Goal: Task Accomplishment & Management: Manage account settings

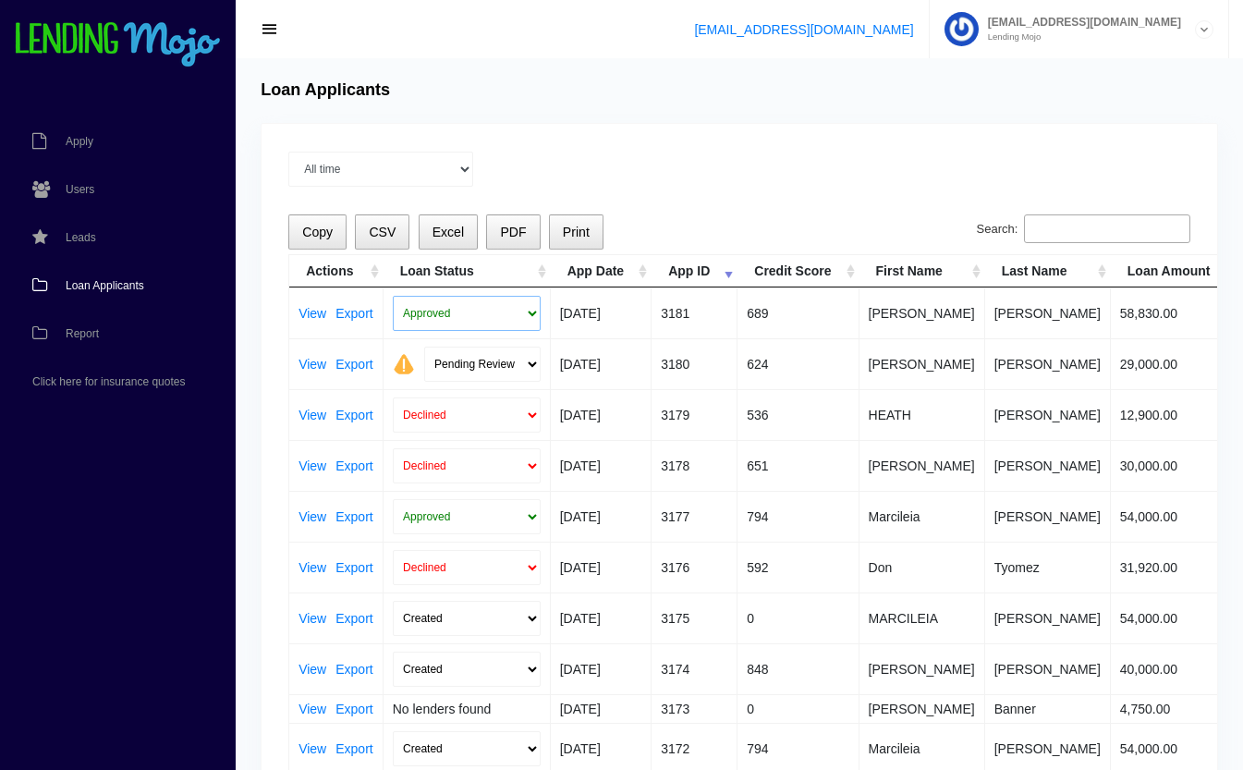
click at [438, 309] on select "Approved In Progress Funded Did not fund Declined" at bounding box center [467, 313] width 148 height 35
select select "in_progress"
click at [393, 296] on select "Approved In Progress Funded Did not fund Declined" at bounding box center [467, 313] width 148 height 35
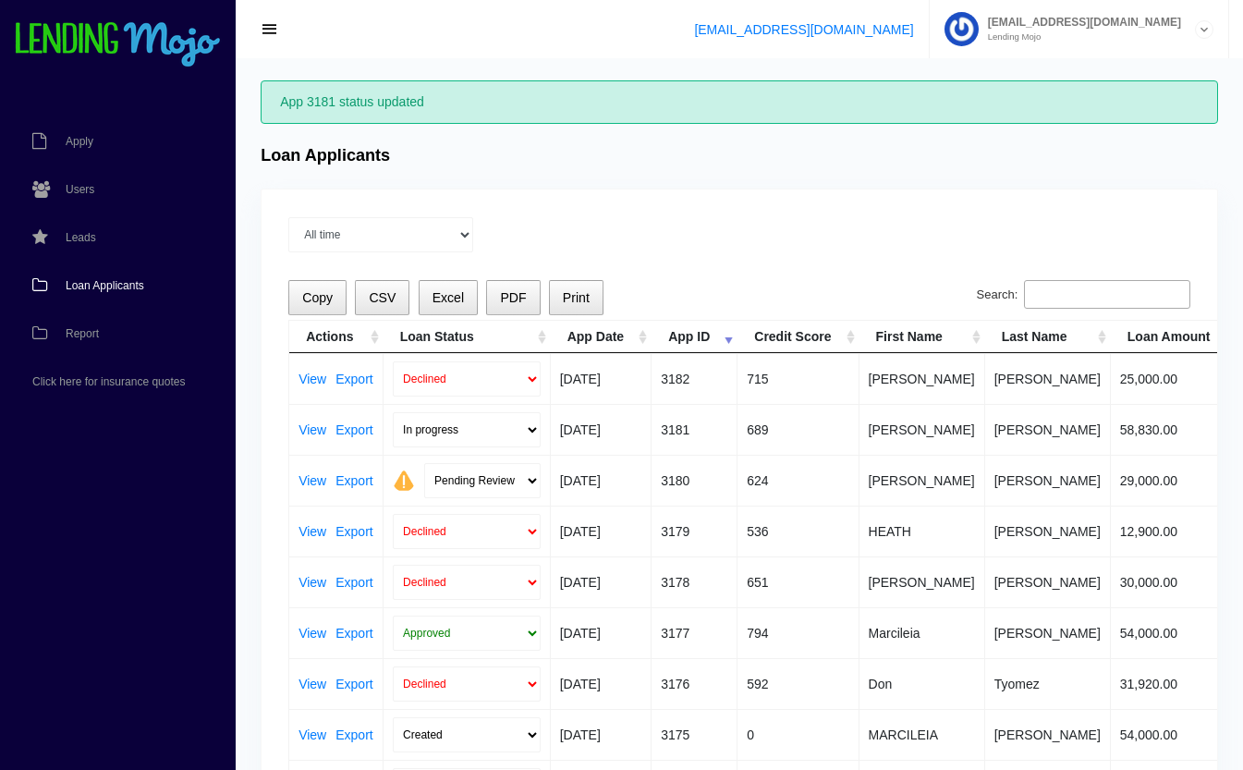
click at [1098, 284] on input "Search:" at bounding box center [1107, 295] width 166 height 30
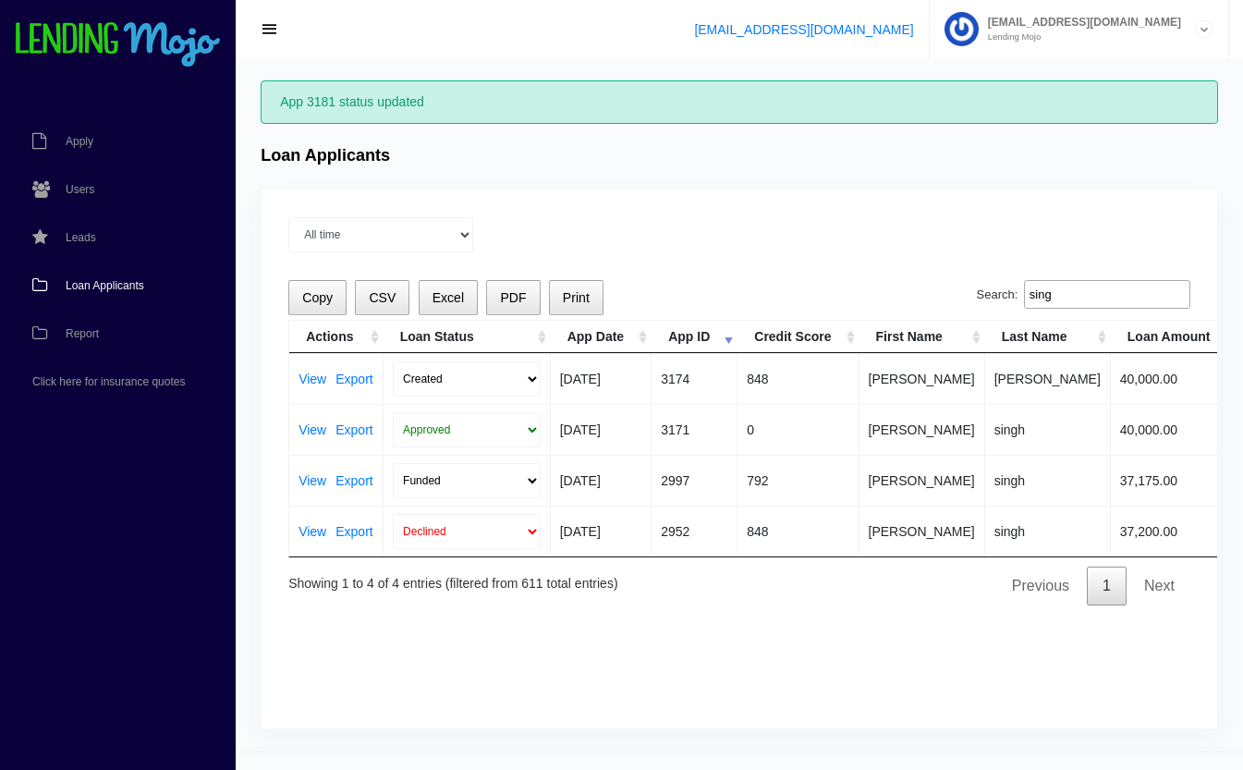
type input "sing"
click at [436, 383] on select "Created Submitted" at bounding box center [467, 378] width 148 height 35
select select "submitted"
click at [393, 361] on select "Created Submitted" at bounding box center [467, 378] width 148 height 35
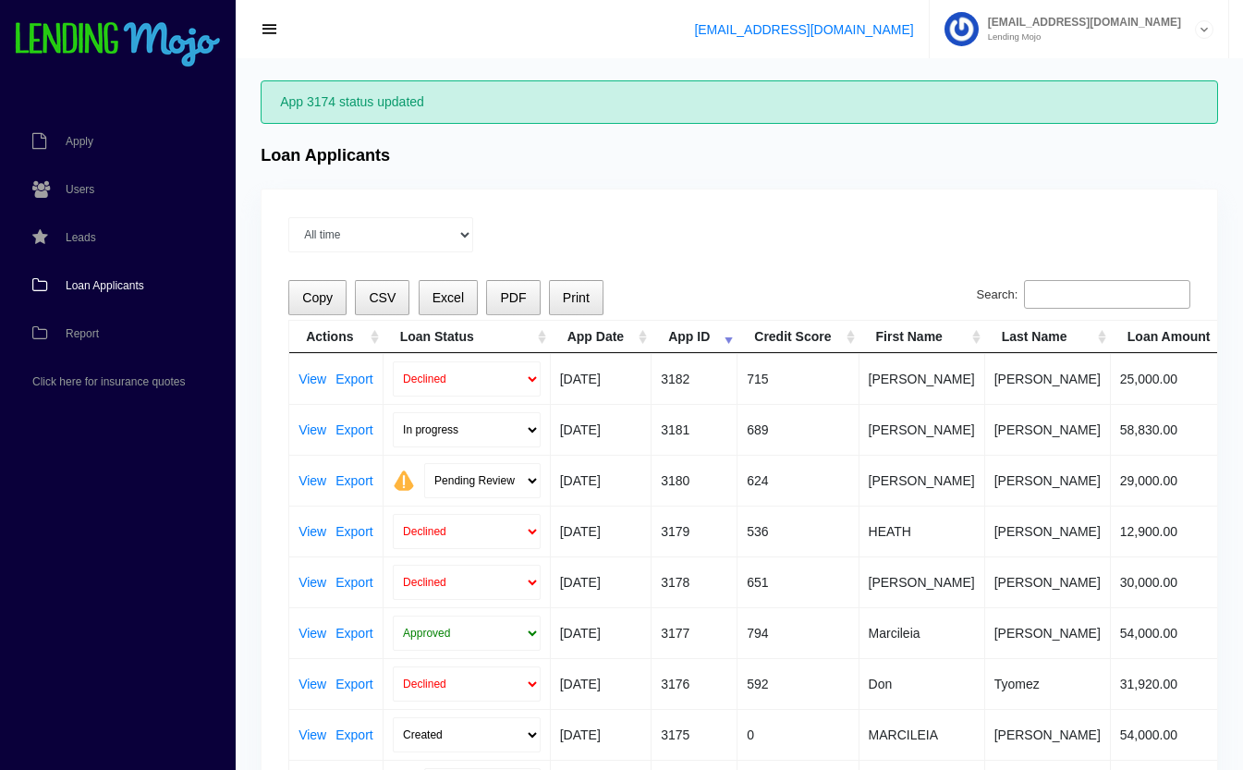
click at [1069, 297] on input "Search:" at bounding box center [1107, 295] width 166 height 30
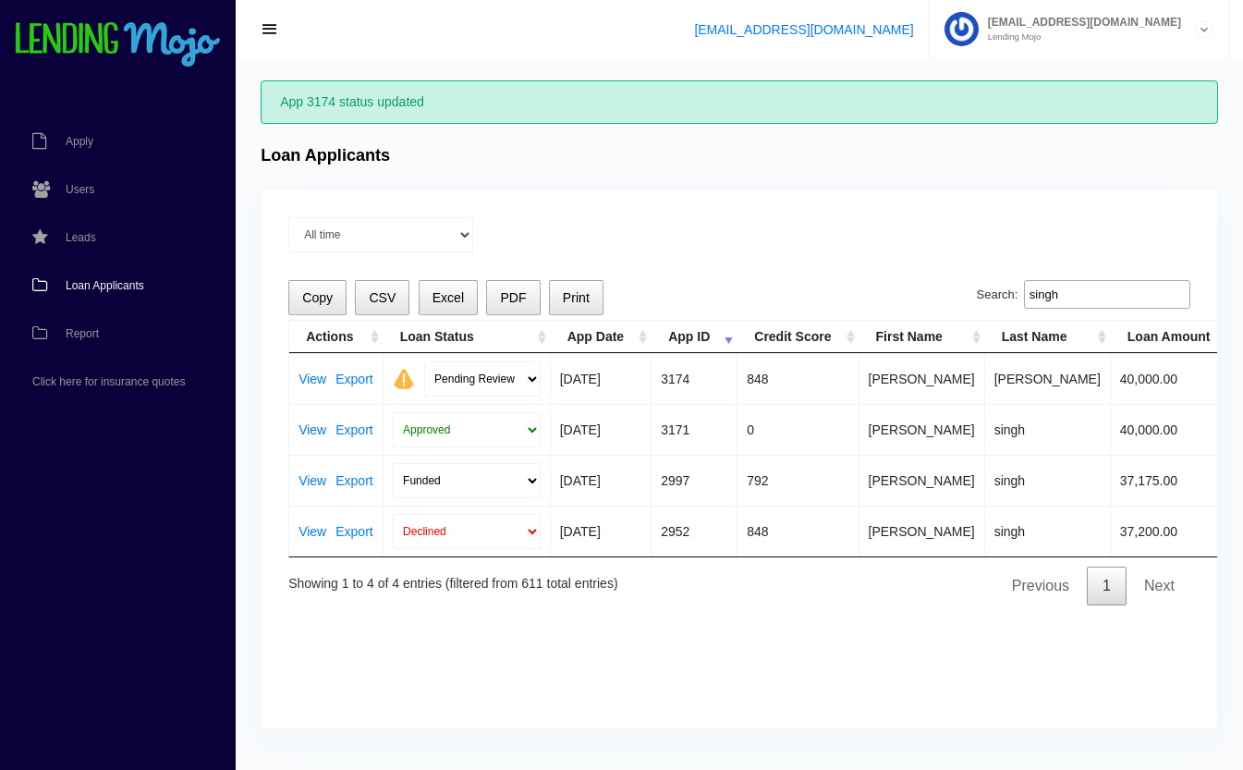
type input "singh"
click at [456, 370] on select "Pending Review Approve Decline Unqualified" at bounding box center [482, 378] width 116 height 35
select select "approved"
click at [424, 361] on select "Pending Review Approve Decline Unqualified" at bounding box center [482, 378] width 116 height 35
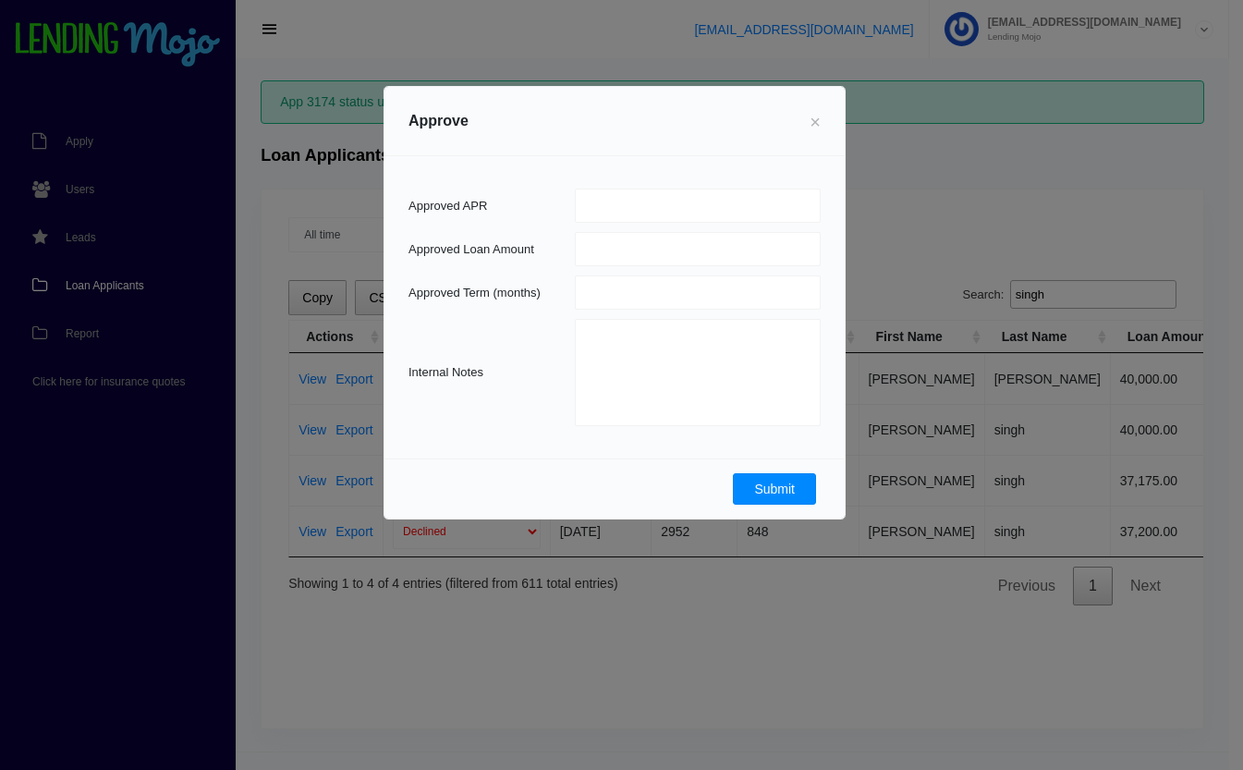
click at [755, 487] on button "Submit" at bounding box center [774, 488] width 83 height 31
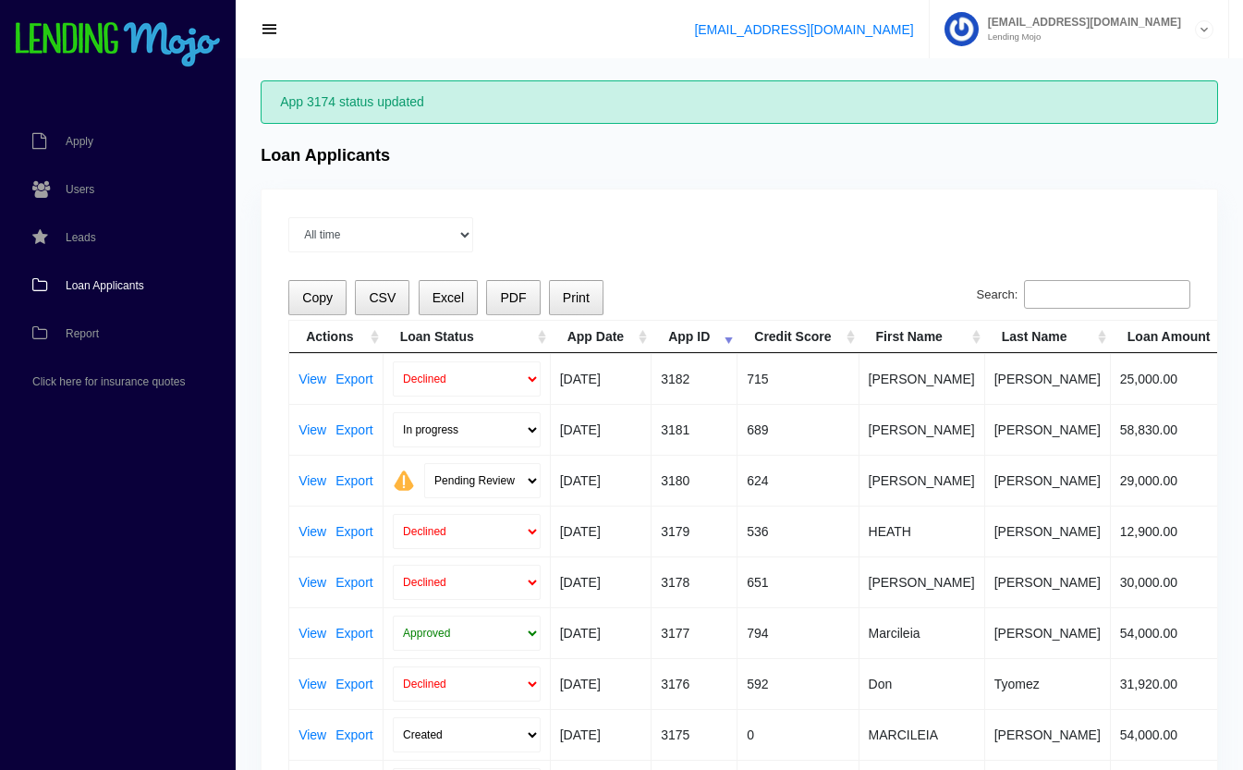
click at [1085, 283] on input "Search:" at bounding box center [1107, 295] width 166 height 30
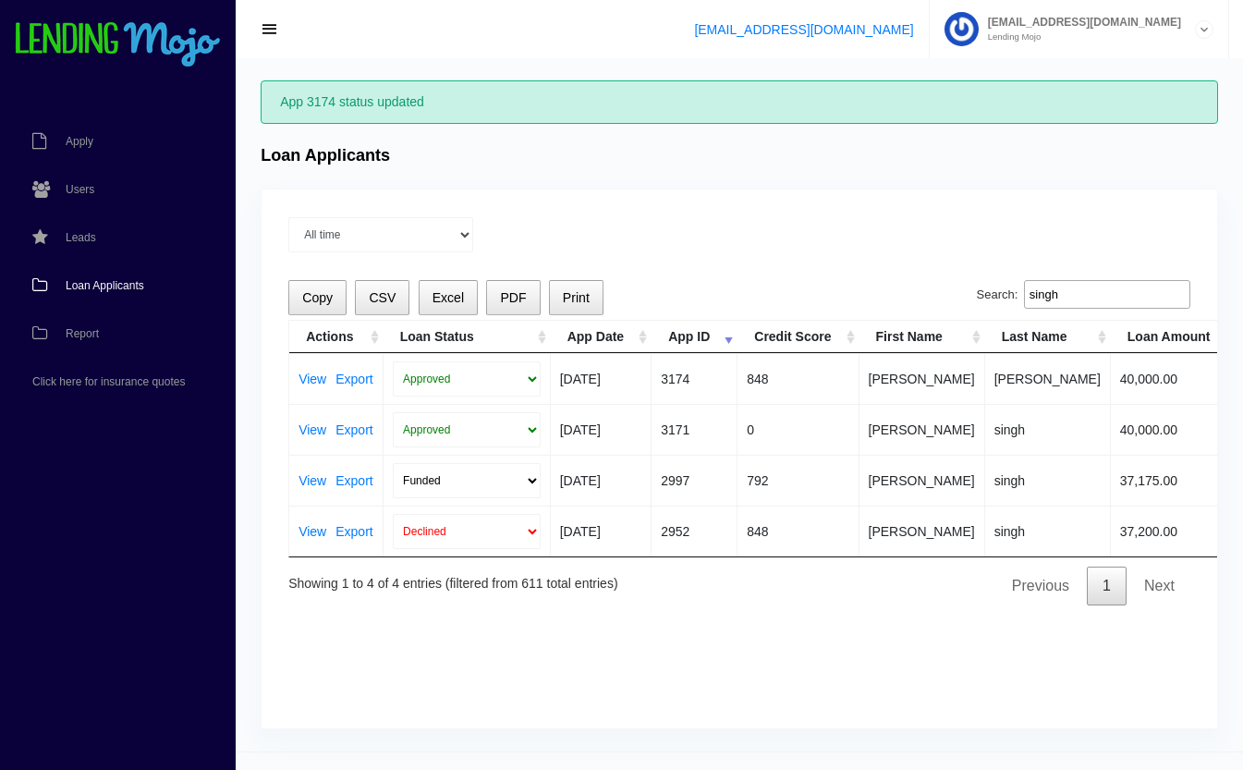
type input "singh"
click at [443, 380] on select "Approved In Progress Funded Did not fund Declined" at bounding box center [467, 378] width 148 height 35
select select "in_progress"
click at [393, 361] on select "Approved In Progress Funded Did not fund Declined" at bounding box center [467, 378] width 148 height 35
click at [617, 175] on div "App 3174 status updated Loan Applicants Export Data × All time Current Month Ju…" at bounding box center [739, 404] width 1007 height 693
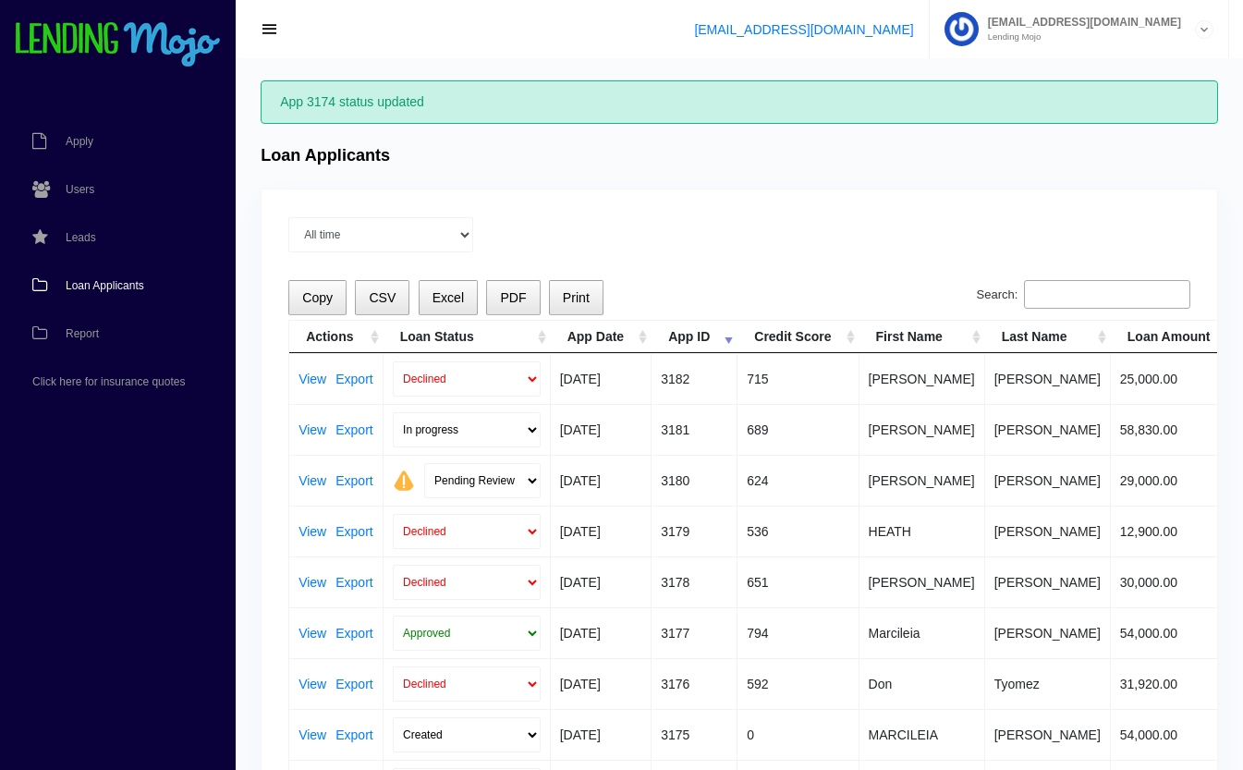
click at [1073, 294] on input "Search:" at bounding box center [1107, 295] width 166 height 30
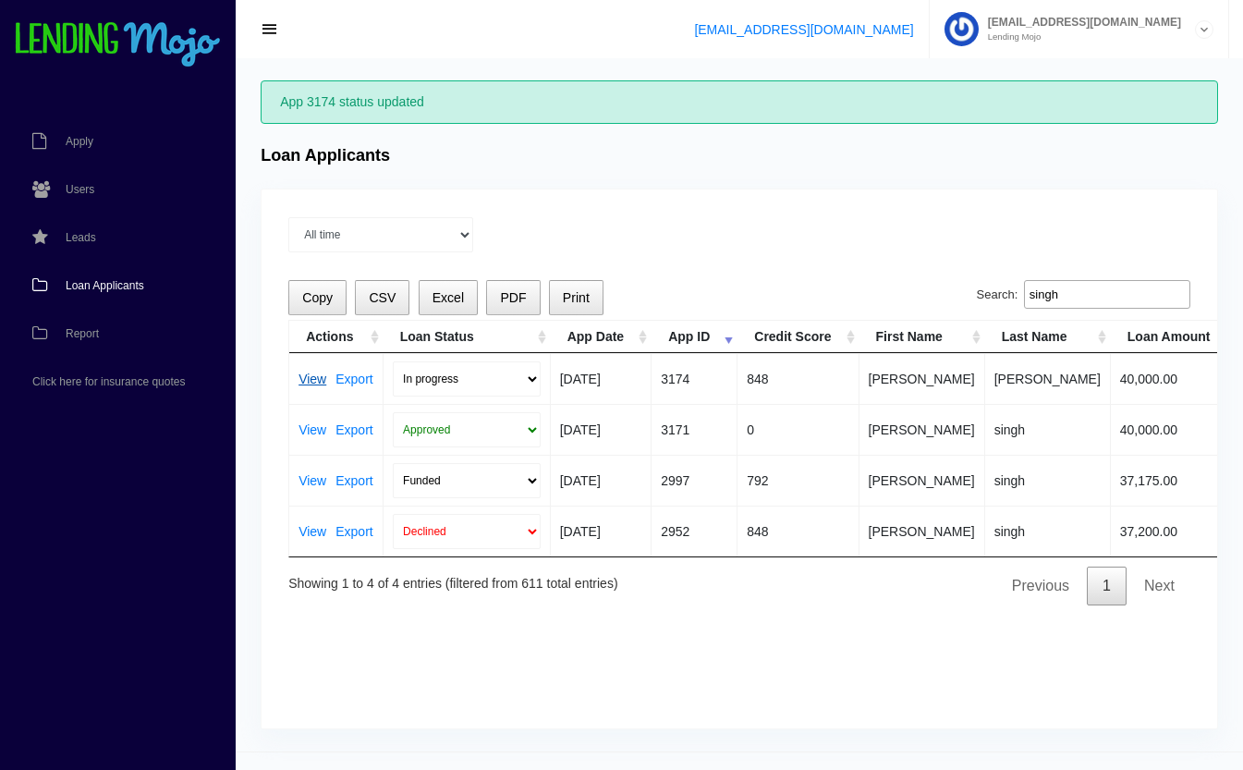
type input "singh"
click at [305, 381] on link "View" at bounding box center [312, 378] width 28 height 13
